Goal: Information Seeking & Learning: Check status

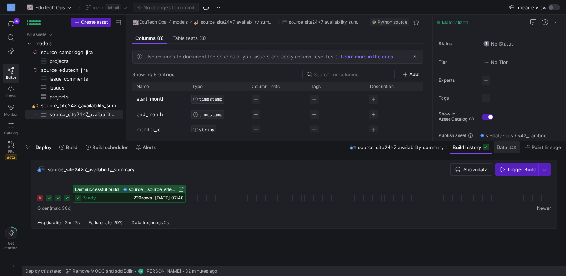
click at [506, 148] on span "Data" at bounding box center [502, 147] width 10 height 6
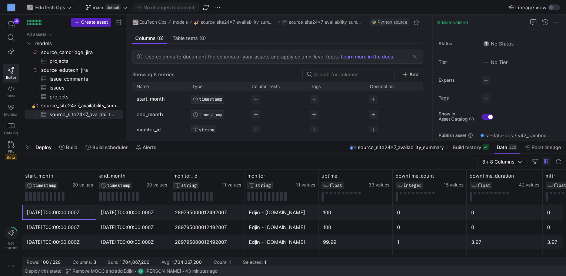
click at [47, 216] on div "[DATE]T00:00:00.000Z" at bounding box center [59, 213] width 65 height 14
click at [89, 176] on icon at bounding box center [90, 176] width 6 height 6
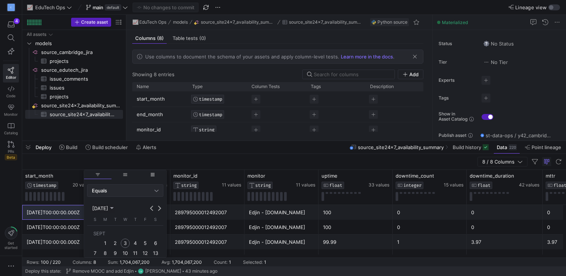
click at [97, 187] on div "Equals" at bounding box center [125, 191] width 67 height 12
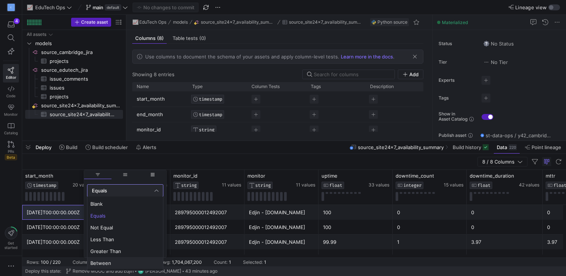
click at [107, 262] on span "Between" at bounding box center [125, 263] width 70 height 6
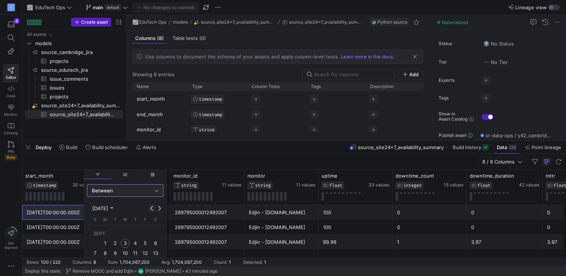
click at [154, 209] on button "Previous month" at bounding box center [151, 208] width 7 height 7
click at [142, 234] on span "1" at bounding box center [145, 233] width 9 height 9
click at [109, 194] on div "14" at bounding box center [111, 192] width 16 height 12
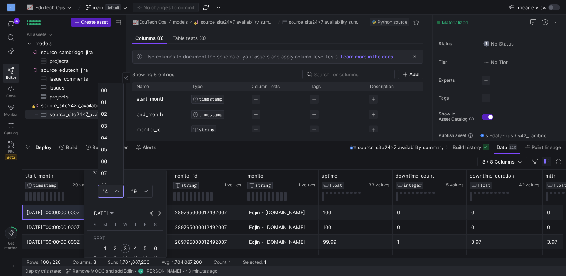
click at [109, 90] on span "00" at bounding box center [110, 90] width 19 height 6
click at [144, 192] on div "Column Menu" at bounding box center [146, 192] width 4 height 6
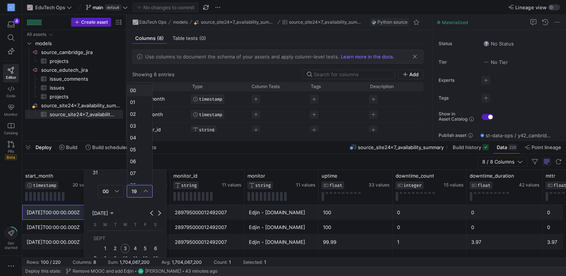
click at [134, 90] on span "00" at bounding box center [139, 90] width 19 height 6
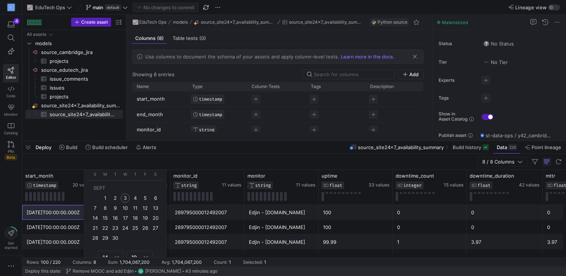
click at [105, 197] on span "1" at bounding box center [105, 198] width 9 height 9
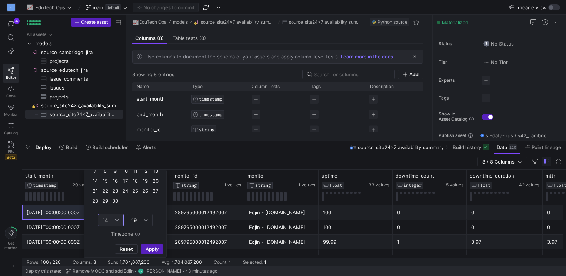
click at [116, 218] on div "Column Menu" at bounding box center [117, 220] width 4 height 6
click at [104, 118] on span "00" at bounding box center [110, 119] width 19 height 6
click at [137, 223] on div "19" at bounding box center [140, 220] width 16 height 12
click at [130, 118] on span "00" at bounding box center [139, 119] width 19 height 6
click at [150, 250] on span "Apply" at bounding box center [152, 249] width 13 height 6
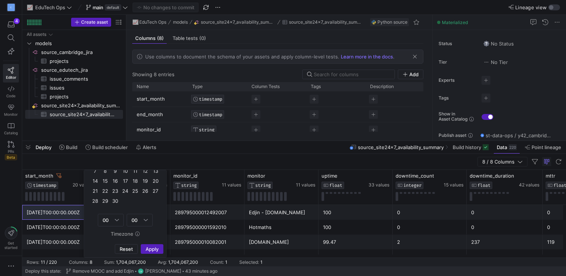
click at [209, 160] on div "8 / 8 Columns" at bounding box center [294, 162] width 544 height 16
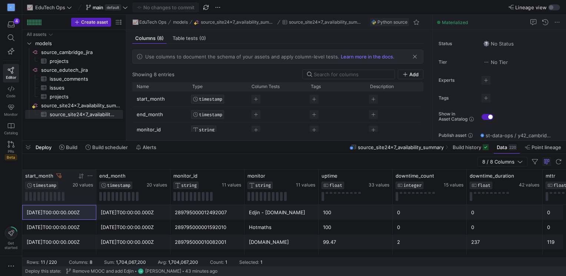
click at [89, 174] on icon at bounding box center [90, 176] width 6 height 6
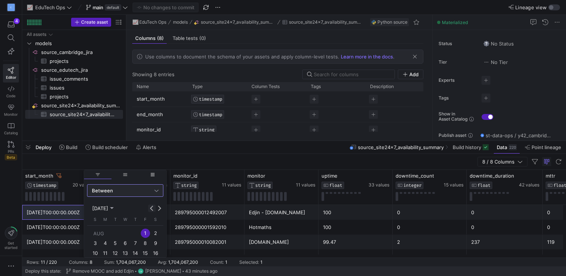
click at [152, 208] on button "Previous month" at bounding box center [151, 208] width 7 height 7
click at [113, 242] on span "1" at bounding box center [115, 243] width 9 height 9
click at [152, 207] on button "Previous month" at bounding box center [151, 208] width 7 height 7
click at [93, 241] on span "1" at bounding box center [95, 243] width 9 height 9
click at [159, 199] on button "Next month" at bounding box center [159, 199] width 7 height 7
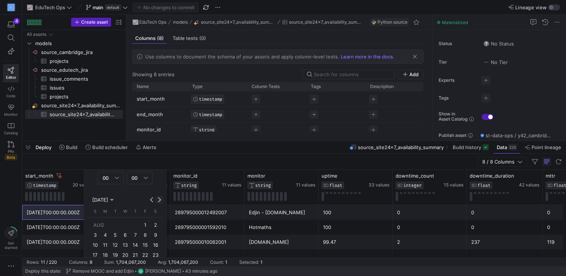
click at [159, 199] on button "Next month" at bounding box center [159, 199] width 7 height 7
click at [107, 232] on span "1" at bounding box center [105, 235] width 9 height 9
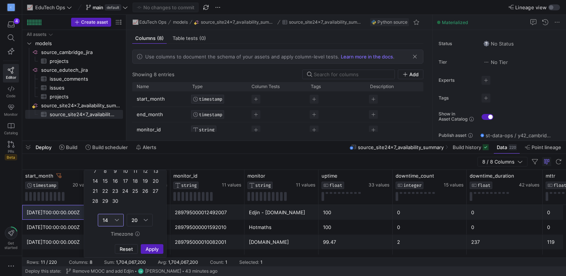
click at [108, 221] on div "14" at bounding box center [109, 220] width 12 height 6
click at [108, 220] on span "14" at bounding box center [106, 220] width 6 height 6
click at [105, 122] on mat-option "00" at bounding box center [110, 119] width 25 height 12
click at [132, 219] on span "20" at bounding box center [135, 220] width 6 height 6
click at [132, 119] on span "00" at bounding box center [139, 119] width 19 height 6
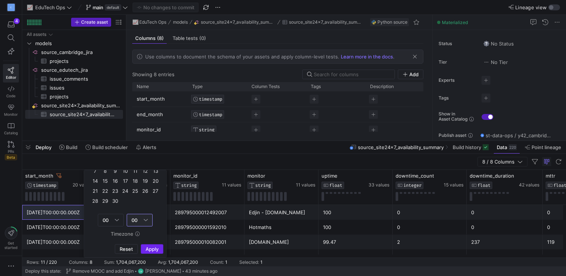
click at [146, 249] on span "Apply" at bounding box center [152, 249] width 13 height 6
click at [180, 170] on div "monitor_id STRING 11 values" at bounding box center [207, 187] width 74 height 35
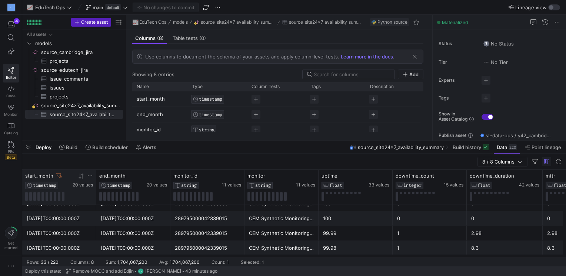
click at [59, 177] on icon at bounding box center [58, 175] width 5 height 5
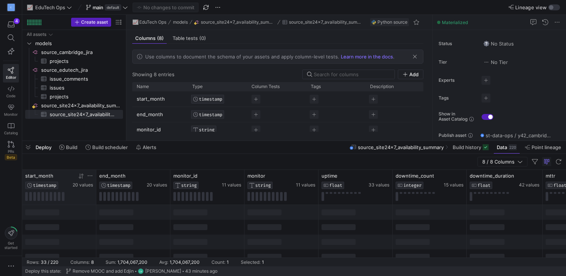
click at [90, 176] on icon at bounding box center [90, 176] width 6 height 6
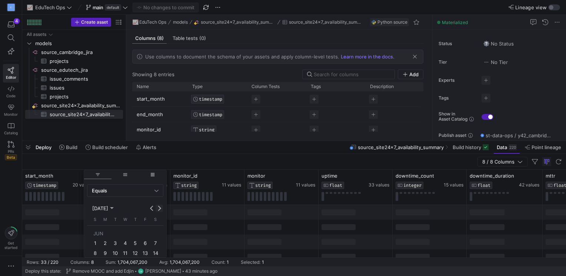
click at [163, 207] on span "Next month" at bounding box center [159, 208] width 7 height 7
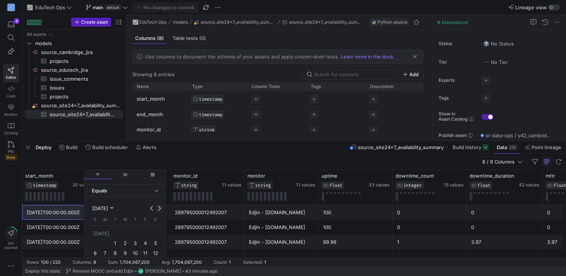
click at [161, 207] on span "Next month" at bounding box center [159, 208] width 7 height 7
click at [148, 207] on span "Previous month" at bounding box center [151, 208] width 7 height 7
click at [147, 231] on span "1" at bounding box center [145, 233] width 9 height 9
click at [113, 214] on div "14" at bounding box center [111, 220] width 16 height 12
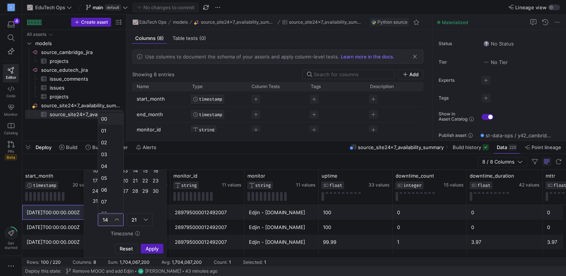
click at [107, 116] on span "00" at bounding box center [110, 119] width 19 height 6
click at [141, 221] on div "21" at bounding box center [138, 220] width 12 height 6
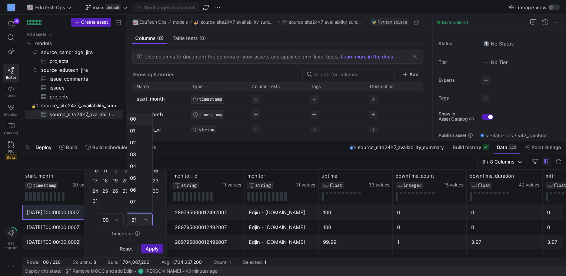
click at [137, 116] on span "00" at bounding box center [139, 119] width 19 height 6
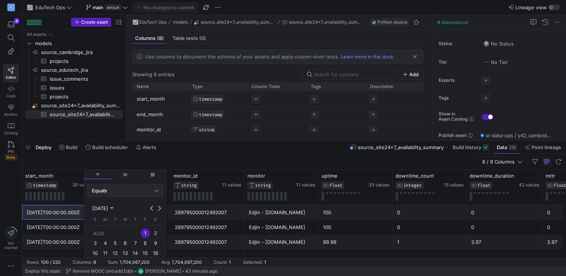
click at [117, 189] on div "Equals" at bounding box center [123, 191] width 63 height 6
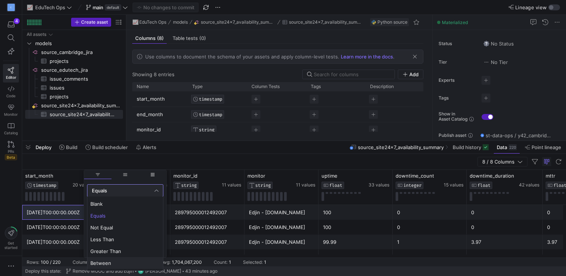
click at [108, 261] on span "Between" at bounding box center [125, 263] width 70 height 6
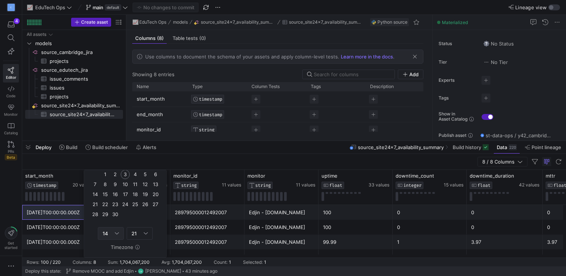
click at [113, 232] on div "14" at bounding box center [109, 234] width 12 height 6
click at [108, 133] on span "00" at bounding box center [110, 132] width 19 height 6
click at [136, 236] on div "21" at bounding box center [140, 234] width 16 height 12
click at [133, 137] on mat-option "00" at bounding box center [139, 132] width 25 height 12
click at [104, 174] on span "1" at bounding box center [105, 174] width 9 height 9
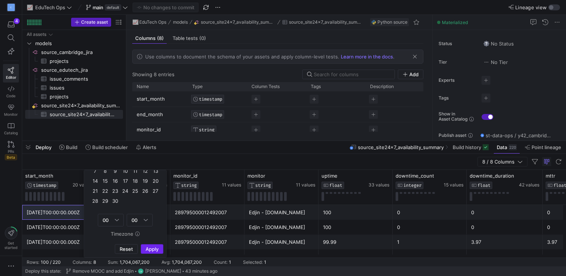
click at [154, 246] on span "Apply" at bounding box center [152, 249] width 13 height 6
click at [245, 161] on div "8 / 8 Columns" at bounding box center [294, 162] width 544 height 16
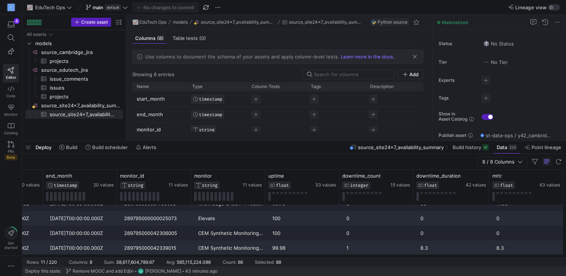
drag, startPoint x: 74, startPoint y: 212, endPoint x: 503, endPoint y: 245, distance: 431.1
click at [503, 245] on div "[DATE]T00:00:00.000Z [DATE]T00:00:00.000Z 289795000012492007 Edjin - [DOMAIN_NA…" at bounding box center [268, 174] width 595 height 163
